Goal: Check status: Check status

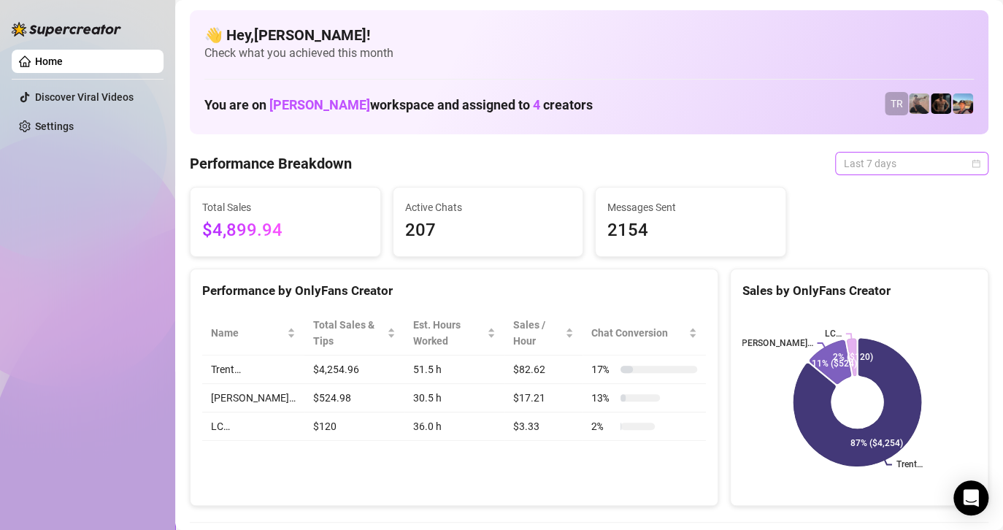
click at [903, 163] on span "Last 7 days" at bounding box center [912, 164] width 136 height 22
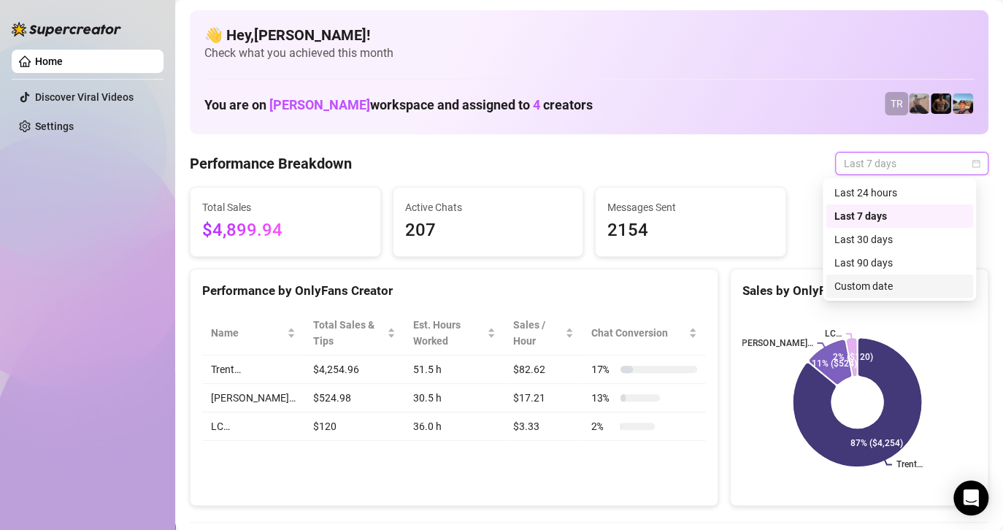
click at [891, 285] on div "Custom date" at bounding box center [899, 286] width 130 height 16
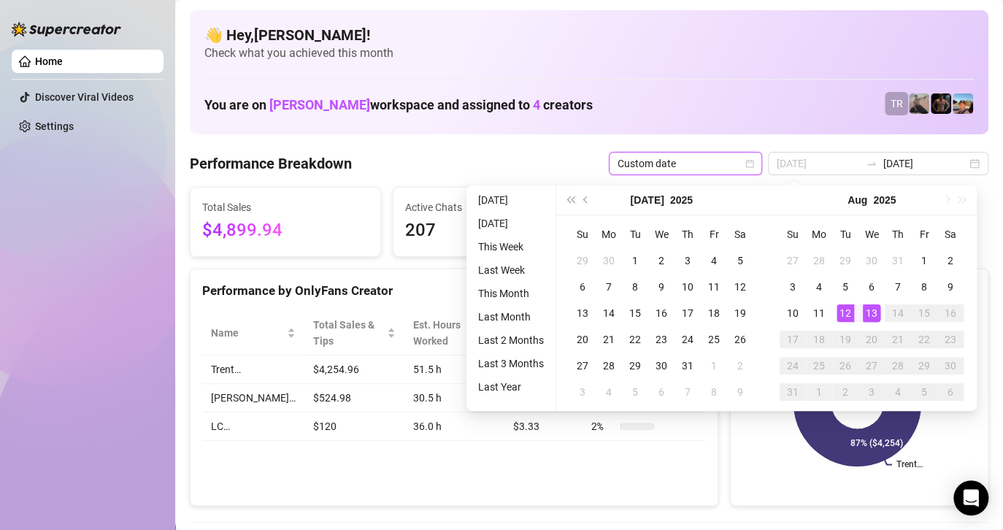
type input "[DATE]"
click at [866, 309] on div "13" at bounding box center [872, 313] width 18 height 18
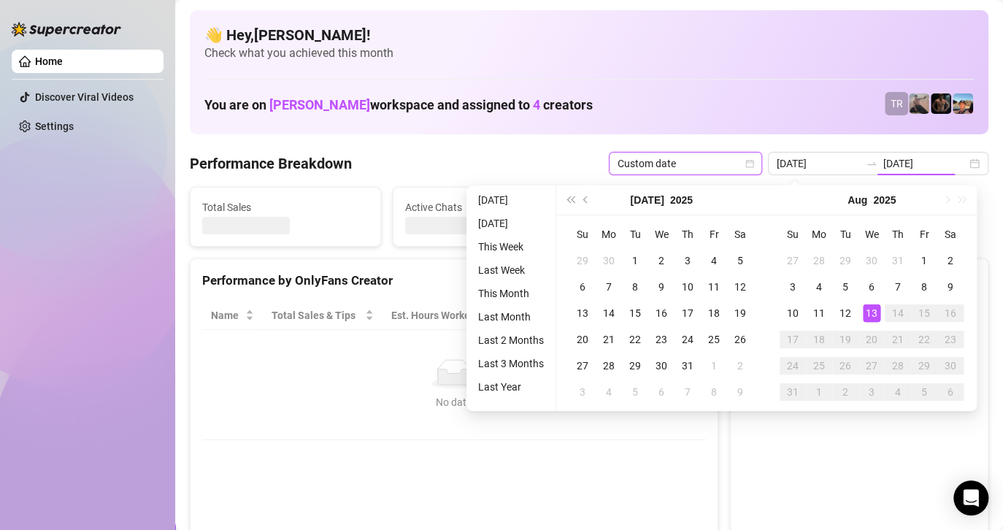
type input "[DATE]"
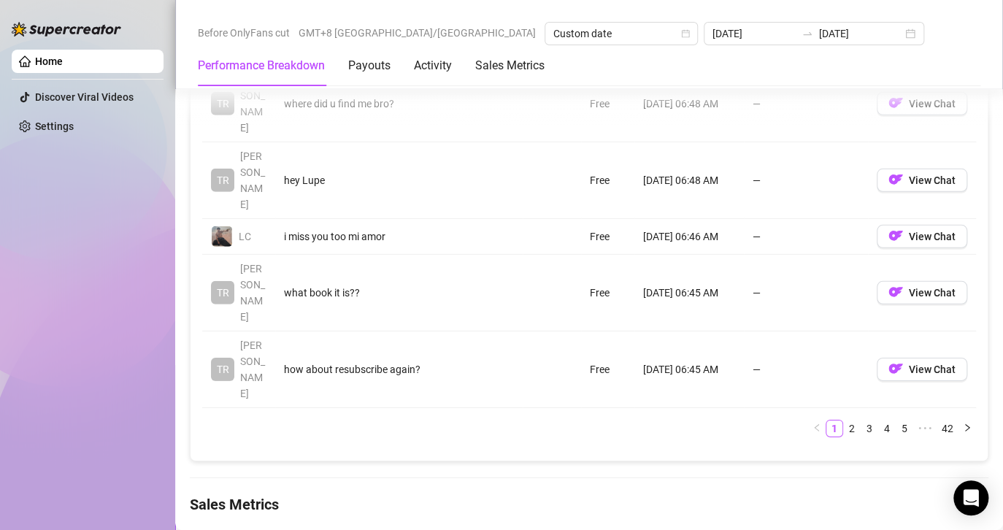
scroll to position [1897, 0]
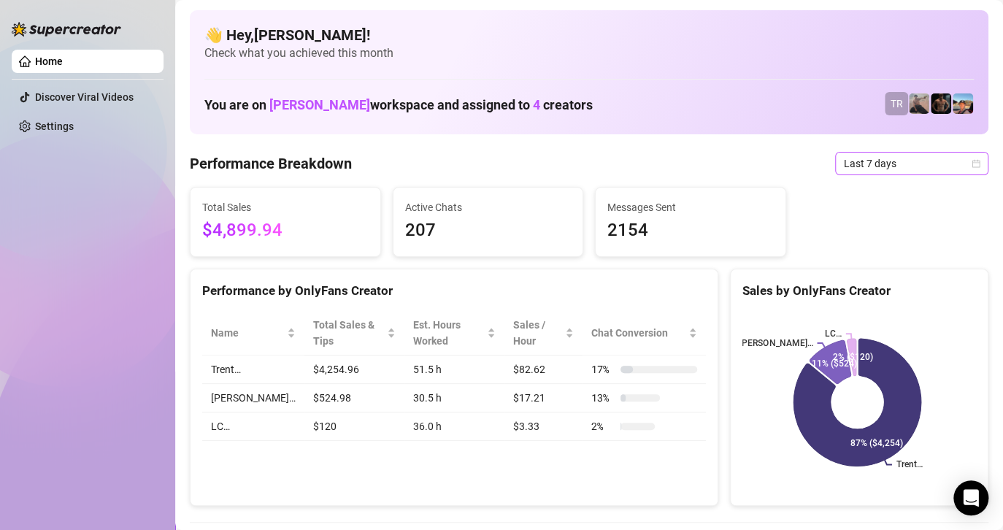
click at [926, 158] on span "Last 7 days" at bounding box center [912, 164] width 136 height 22
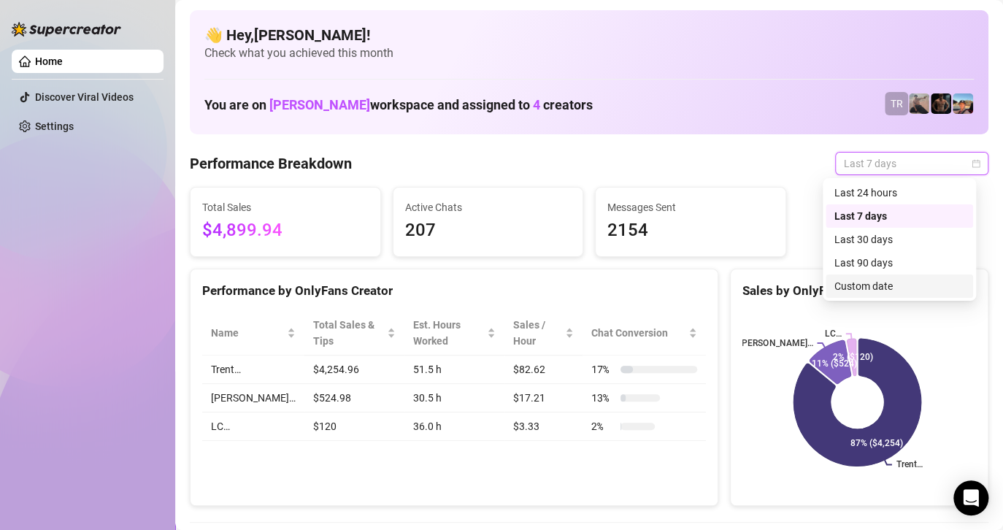
click at [869, 285] on div "Custom date" at bounding box center [899, 286] width 130 height 16
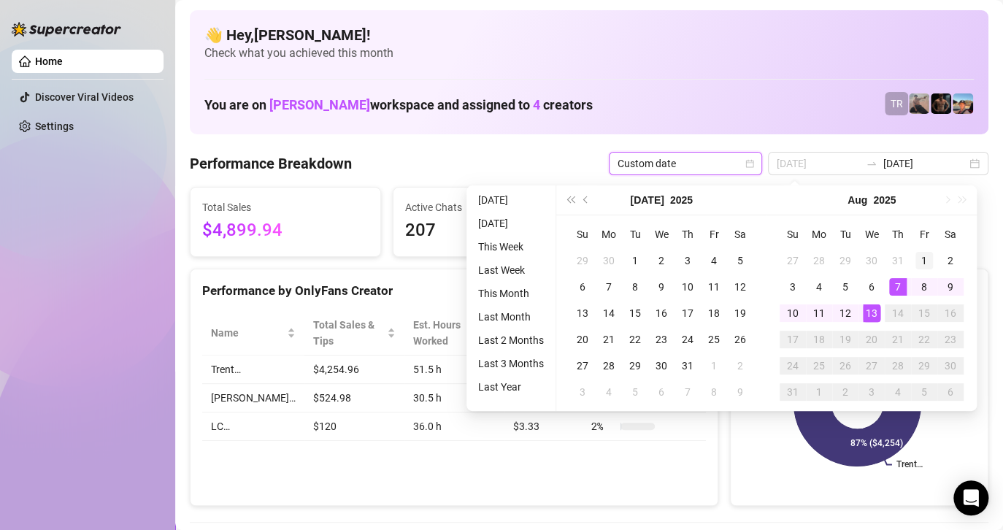
click at [918, 257] on div "1" at bounding box center [924, 261] width 18 height 18
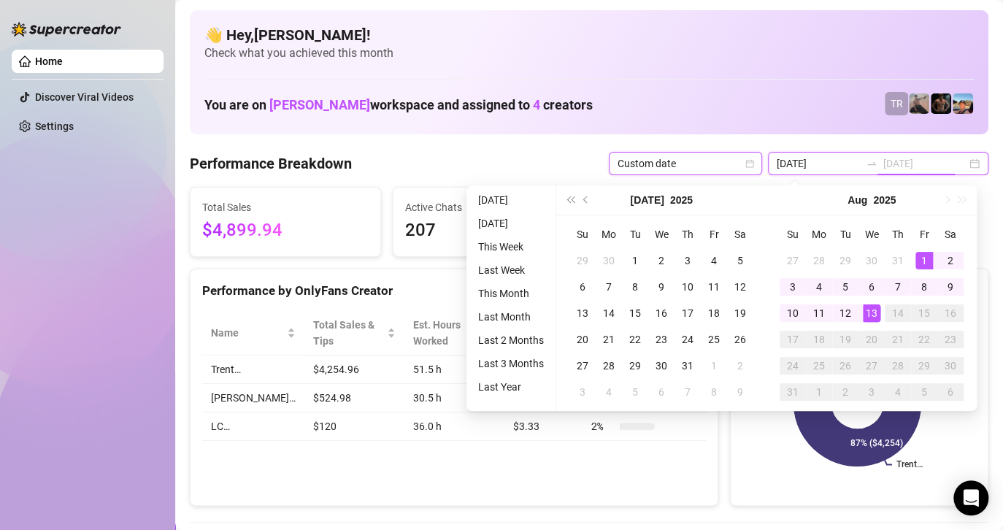
type input "[DATE]"
click at [865, 315] on div "13" at bounding box center [872, 313] width 18 height 18
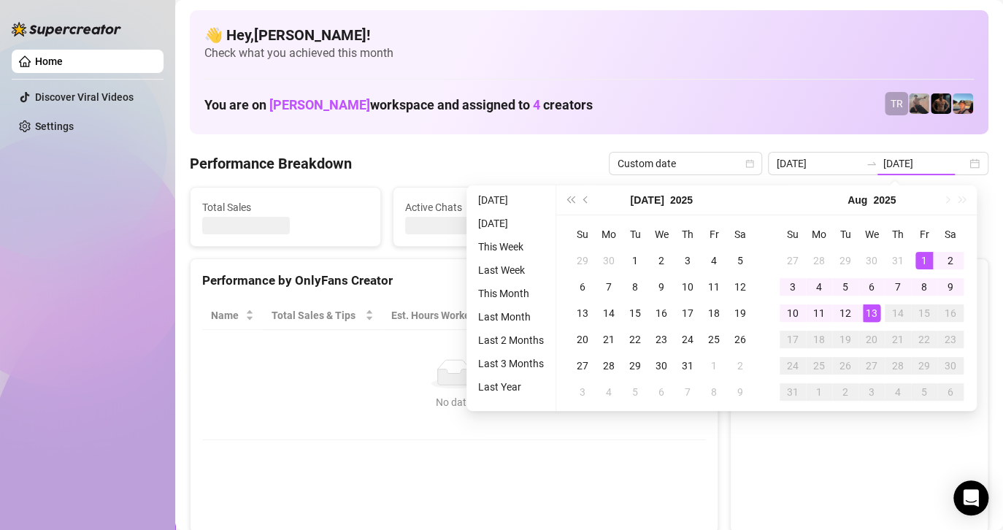
type input "[DATE]"
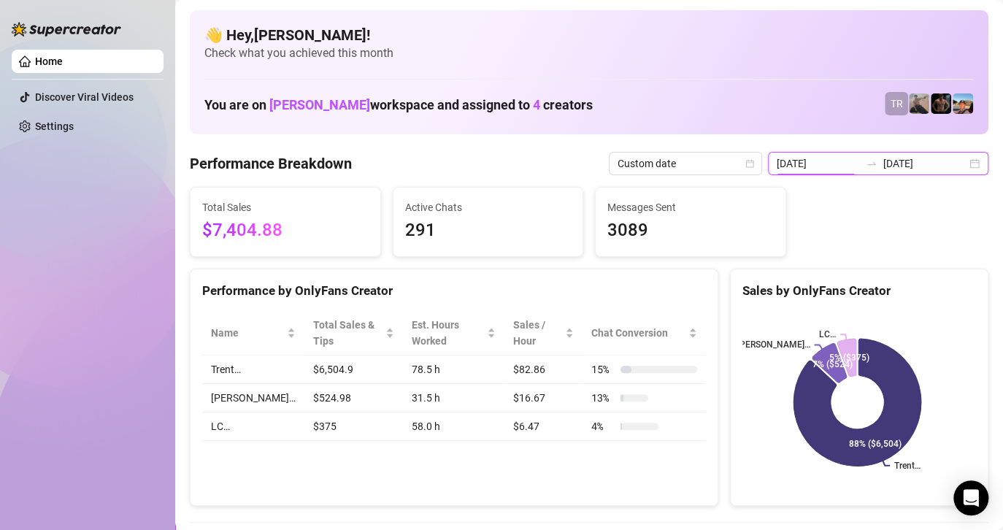
click at [849, 156] on input "[DATE]" at bounding box center [817, 163] width 83 height 16
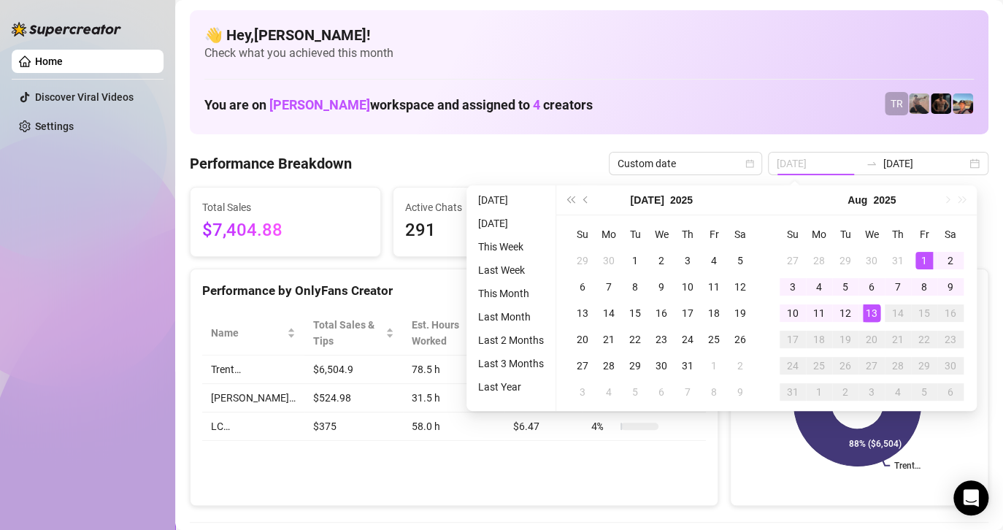
drag, startPoint x: 923, startPoint y: 254, endPoint x: 844, endPoint y: 328, distance: 107.9
click at [922, 255] on div "1" at bounding box center [924, 261] width 18 height 18
type input "[DATE]"
click at [874, 310] on div "13" at bounding box center [872, 313] width 18 height 18
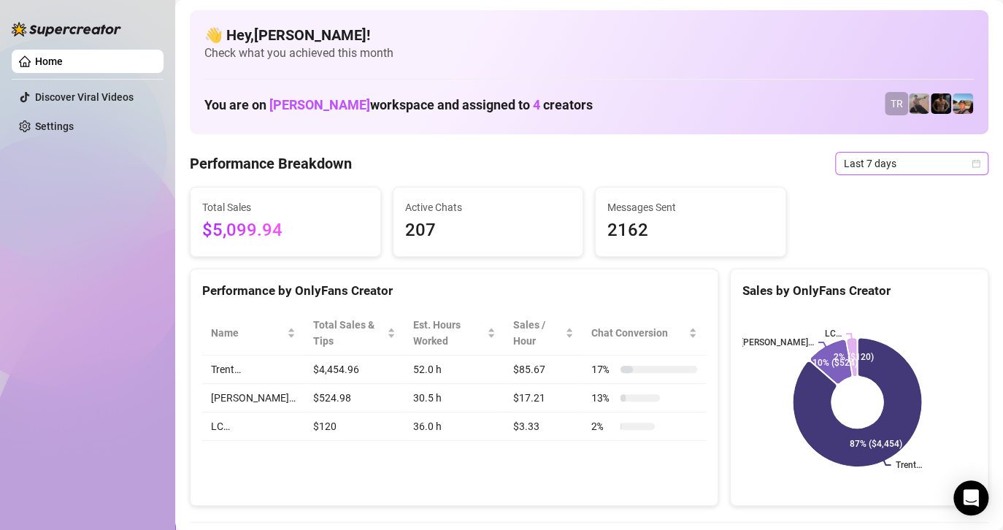
click at [860, 161] on span "Last 7 days" at bounding box center [912, 164] width 136 height 22
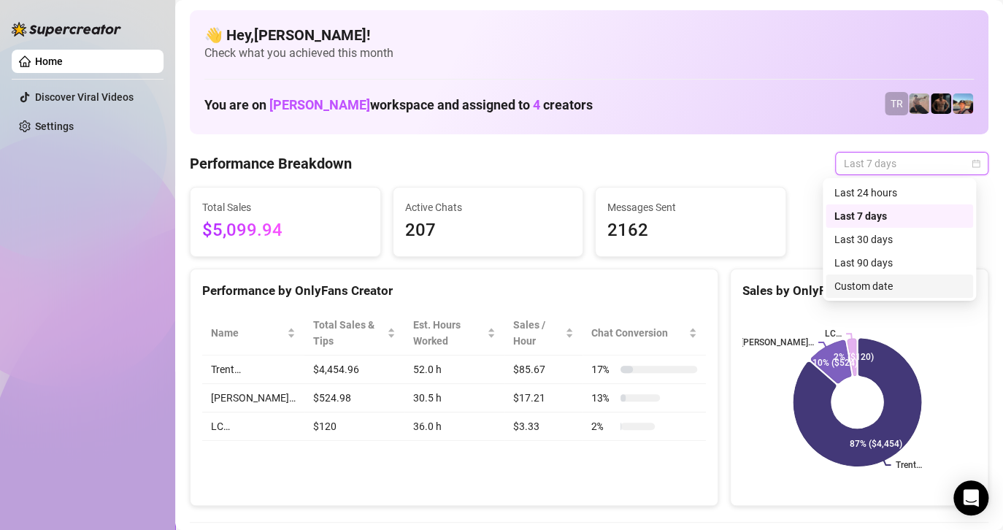
click at [855, 281] on div "Custom date" at bounding box center [899, 286] width 130 height 16
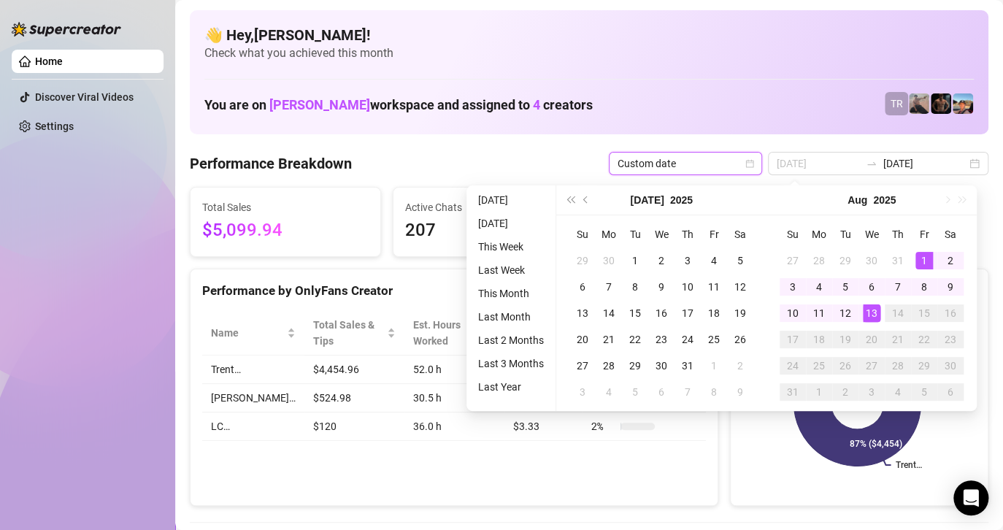
type input "[DATE]"
click at [916, 255] on div "1" at bounding box center [924, 261] width 18 height 18
click at [872, 309] on div "13" at bounding box center [872, 313] width 18 height 18
type input "[DATE]"
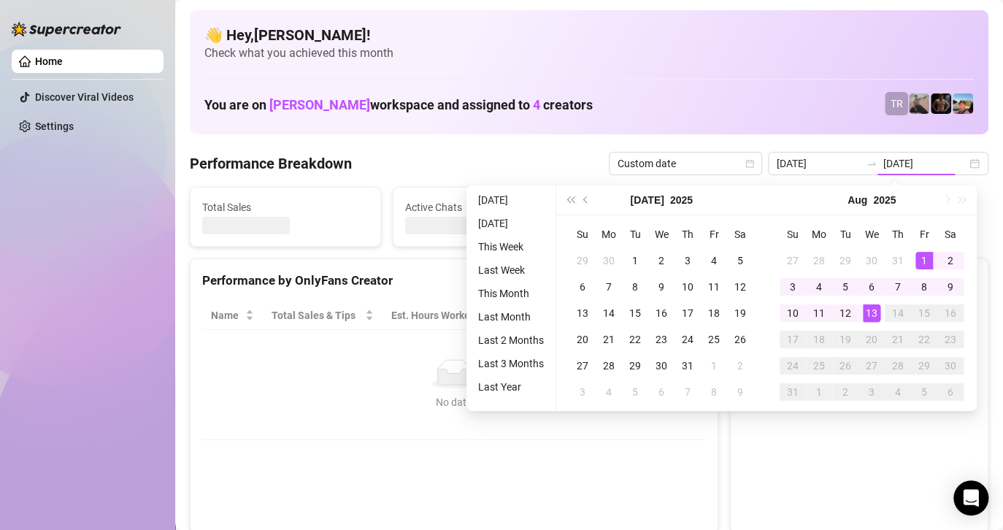
type input "[DATE]"
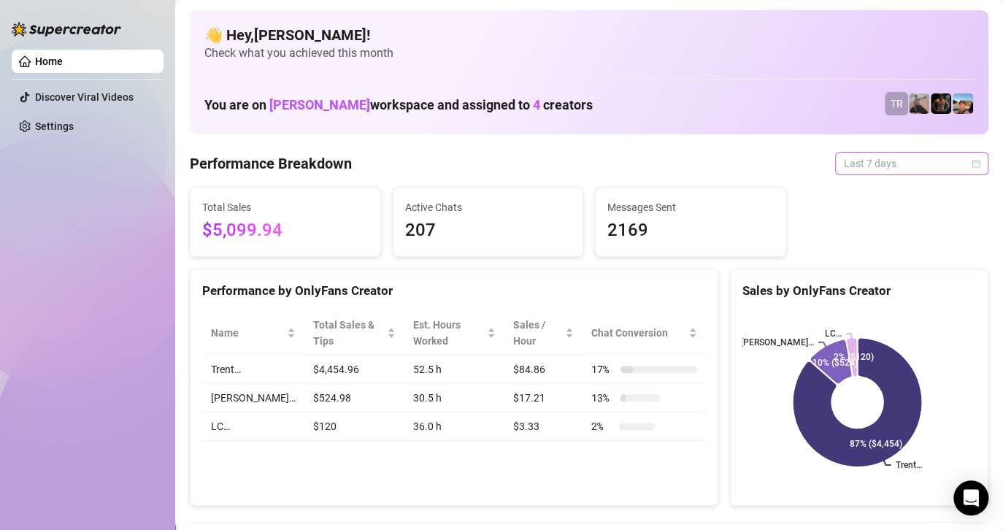
click at [856, 161] on span "Last 7 days" at bounding box center [912, 164] width 136 height 22
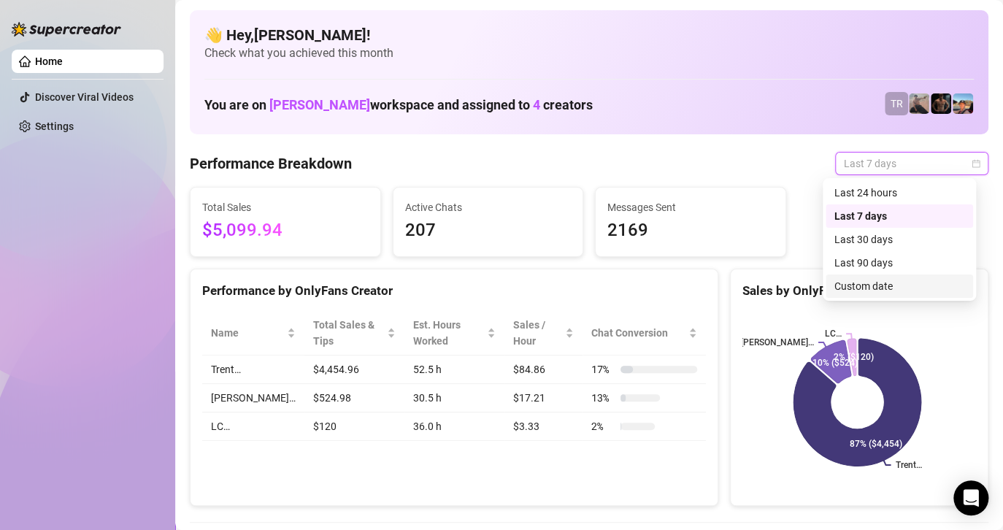
click at [847, 287] on div "Custom date" at bounding box center [899, 286] width 130 height 16
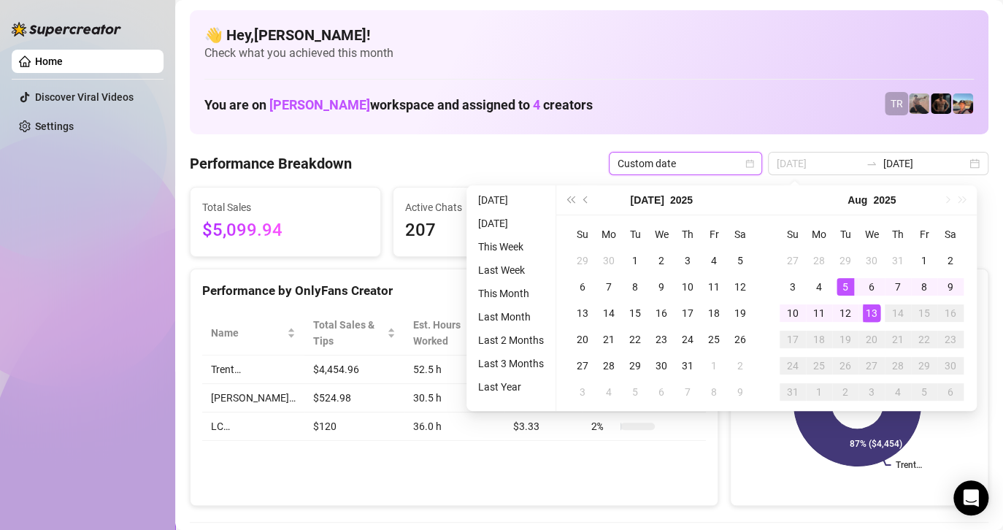
type input "[DATE]"
click at [866, 312] on div "13" at bounding box center [872, 313] width 18 height 18
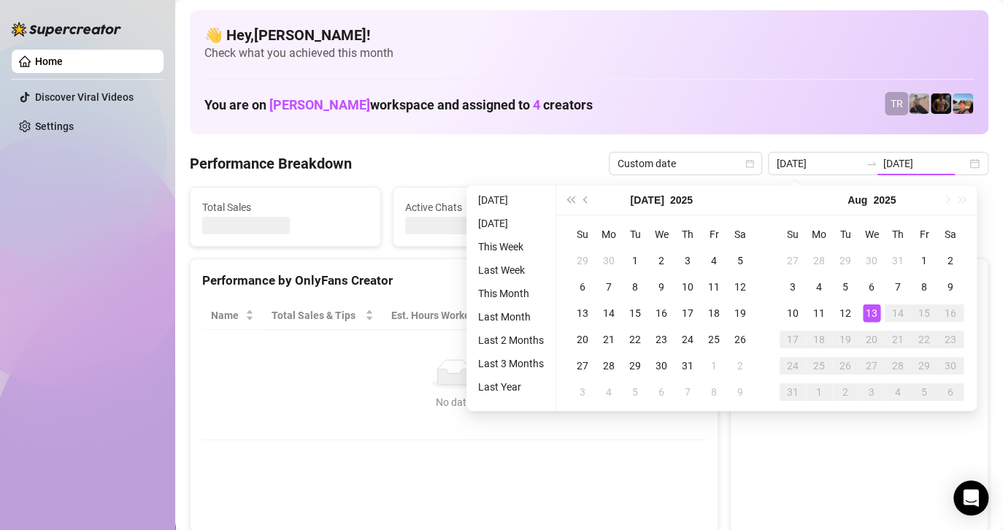
type input "[DATE]"
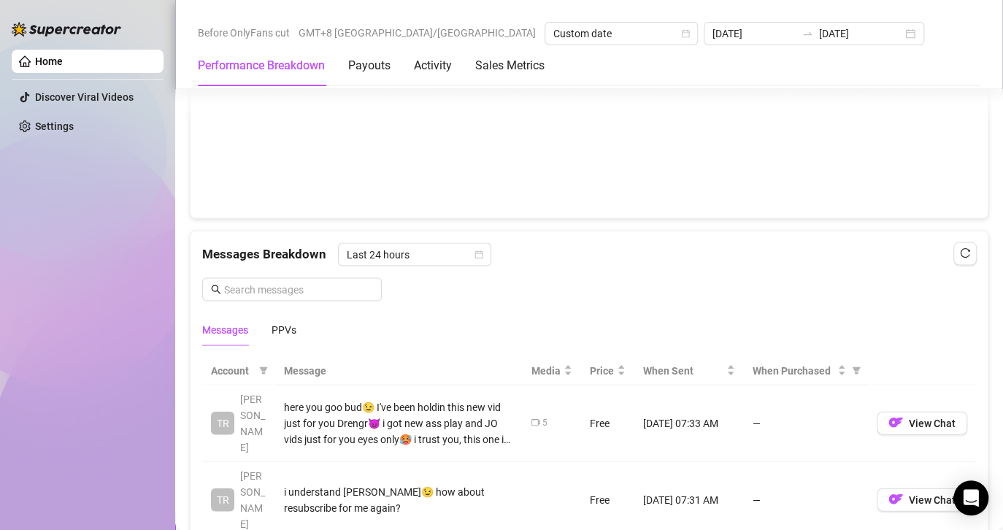
scroll to position [1168, 0]
